Goal: Task Accomplishment & Management: Use online tool/utility

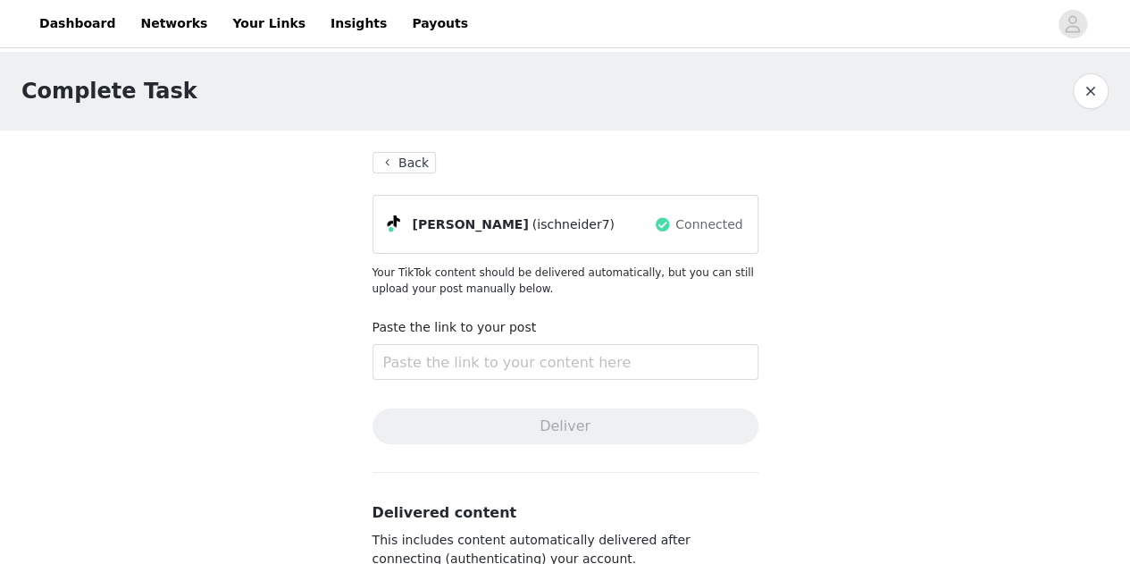
scroll to position [13, 0]
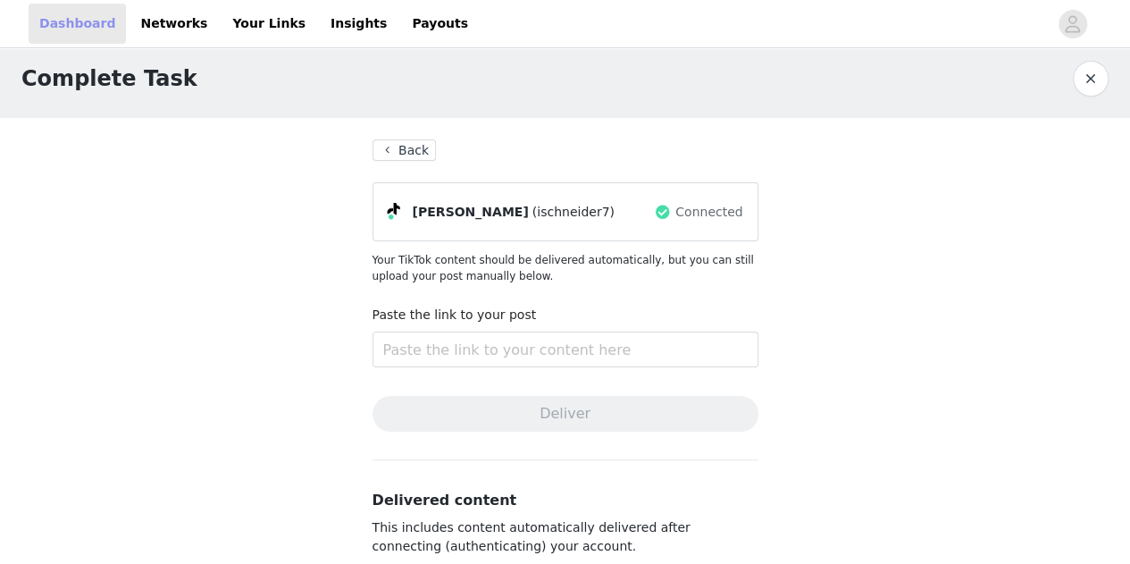
click at [77, 30] on link "Dashboard" at bounding box center [77, 24] width 97 height 40
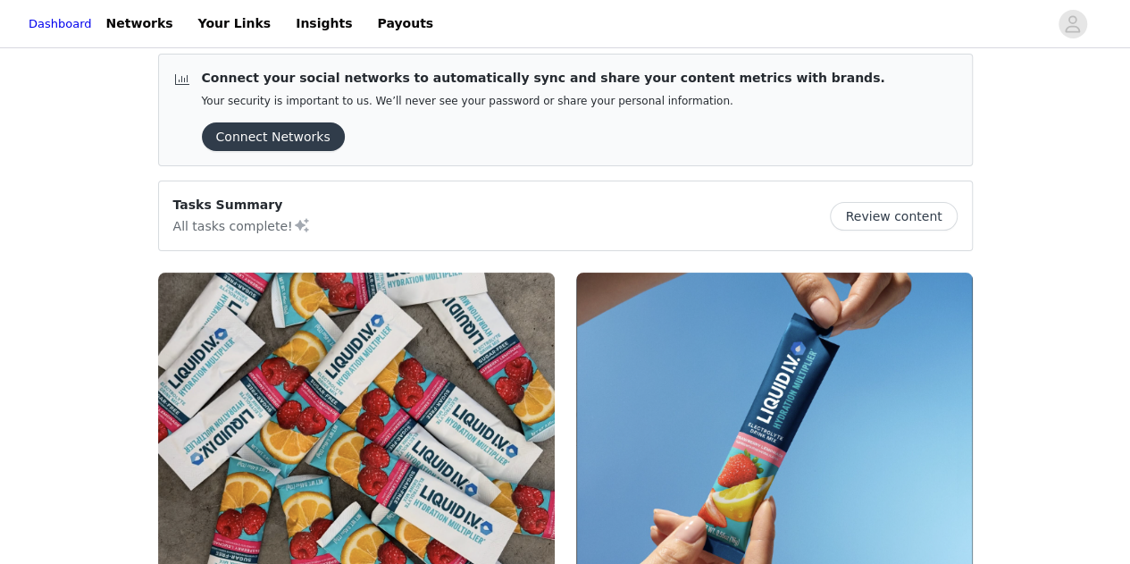
click at [879, 222] on button "Review content" at bounding box center [893, 216] width 127 height 29
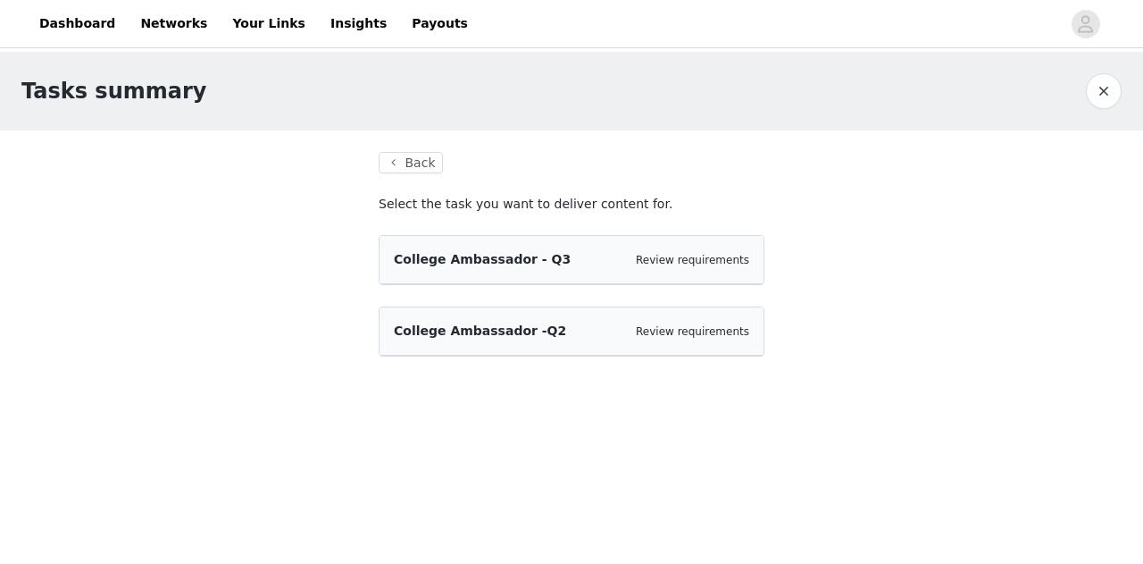
click at [463, 256] on span "College Ambassador - Q3" at bounding box center [482, 259] width 177 height 14
click at [667, 258] on link "Review requirements" at bounding box center [692, 260] width 113 height 13
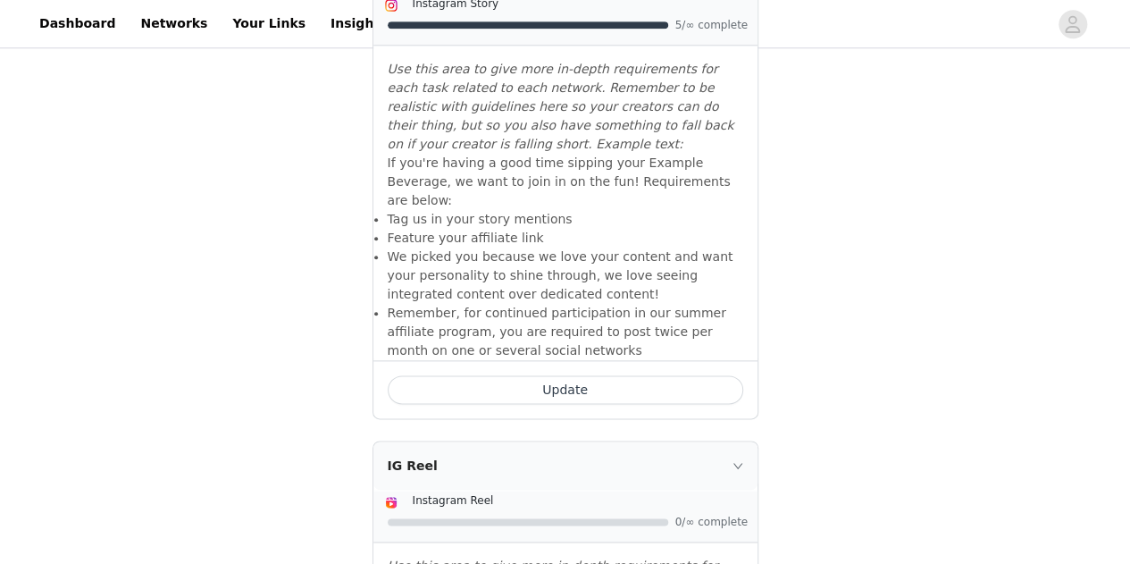
scroll to position [921, 0]
click at [520, 374] on button "Update" at bounding box center [565, 388] width 355 height 29
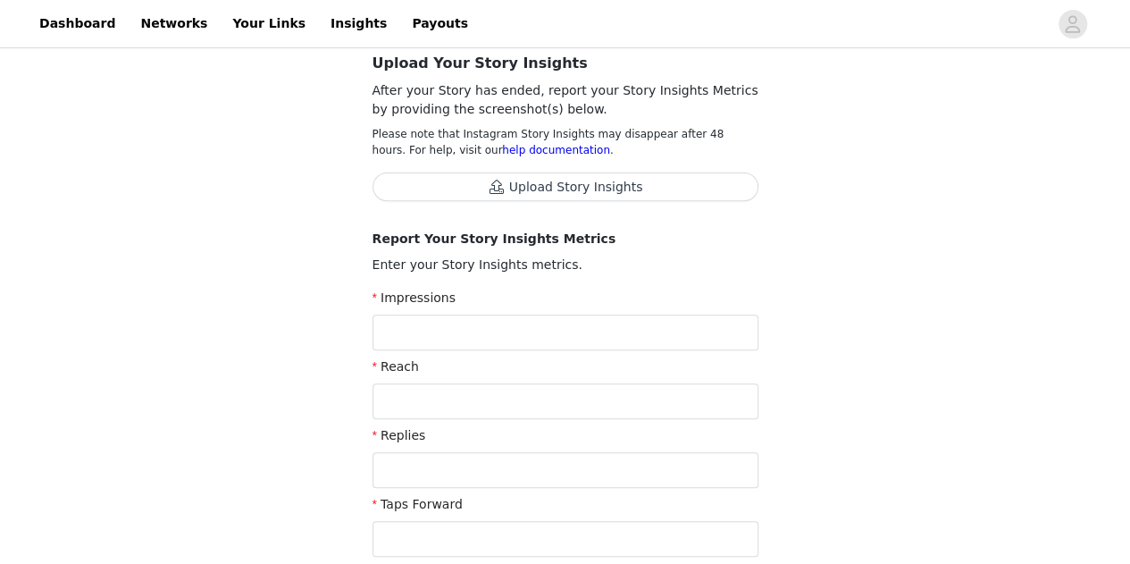
scroll to position [7, 0]
